Goal: Task Accomplishment & Management: Use online tool/utility

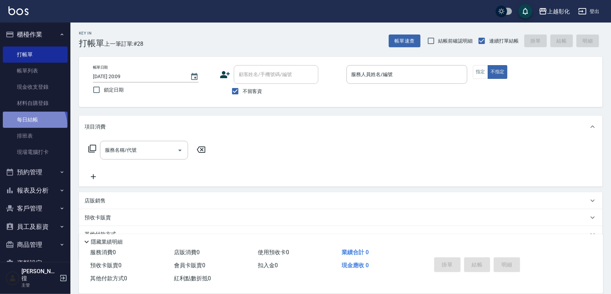
click at [31, 125] on link "每日結帳" at bounding box center [35, 120] width 65 height 16
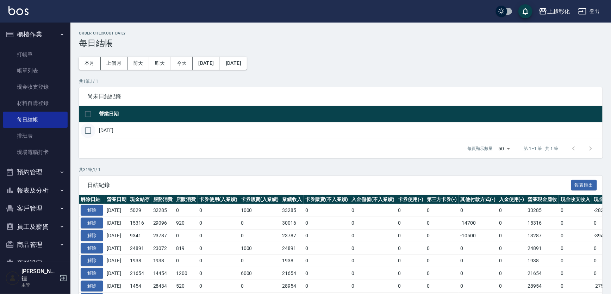
click at [87, 131] on input "checkbox" at bounding box center [88, 130] width 15 height 15
checkbox input "true"
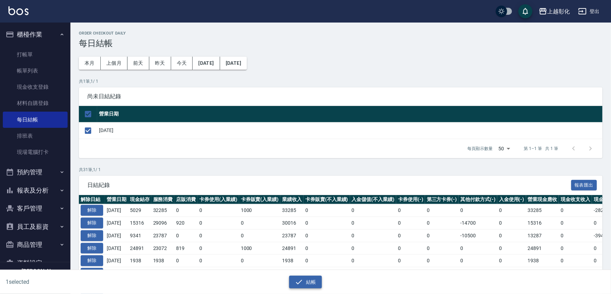
click at [308, 284] on button "結帳" at bounding box center [305, 282] width 33 height 13
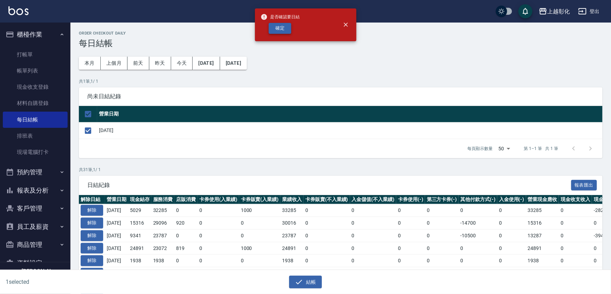
click at [283, 25] on button "確定" at bounding box center [280, 28] width 23 height 11
checkbox input "false"
